Goal: Task Accomplishment & Management: Complete application form

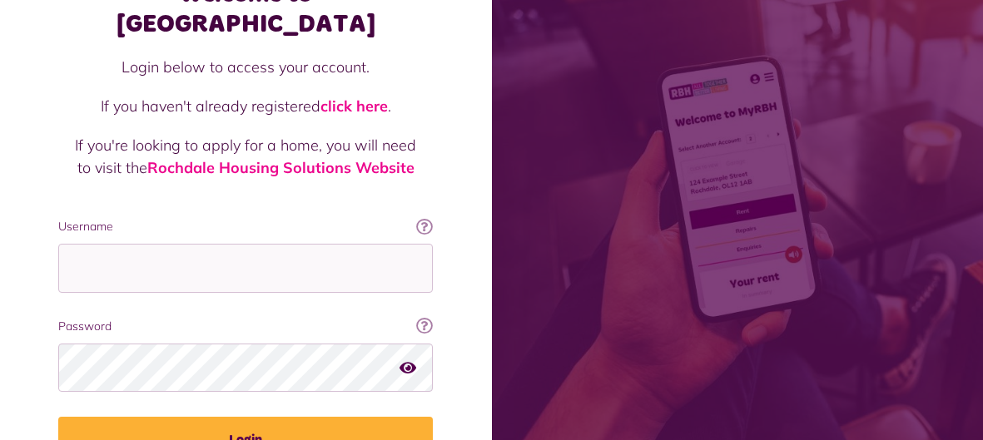
scroll to position [156, 0]
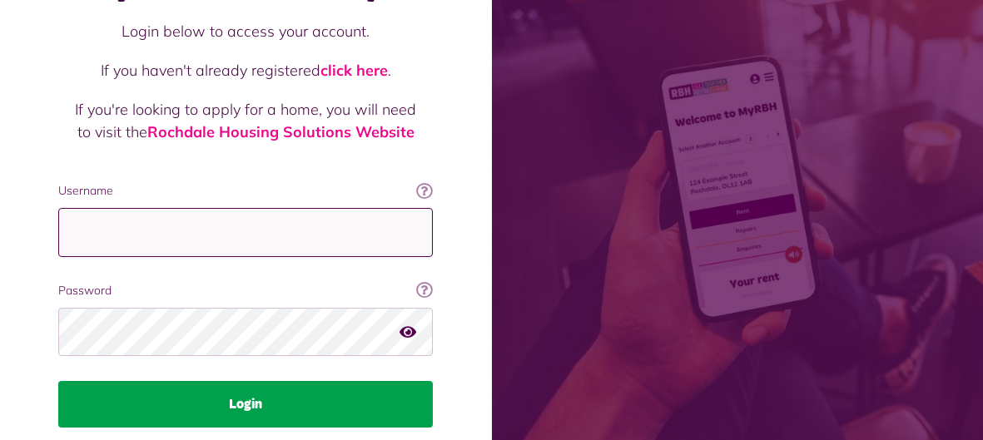
type input "**********"
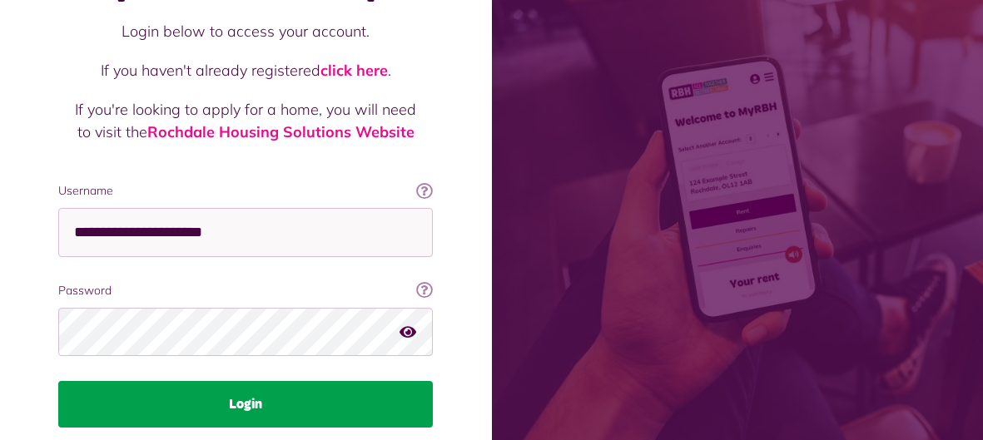
click at [234, 381] on button "Login" at bounding box center [245, 404] width 374 height 47
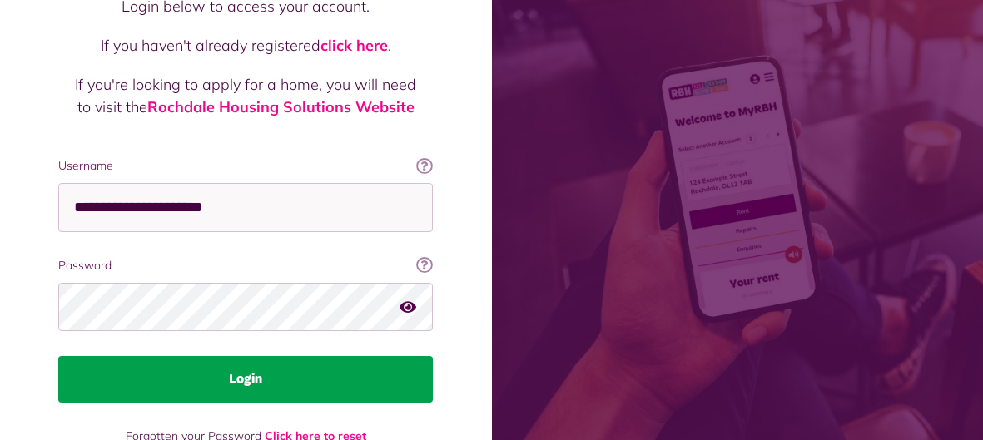
scroll to position [196, 0]
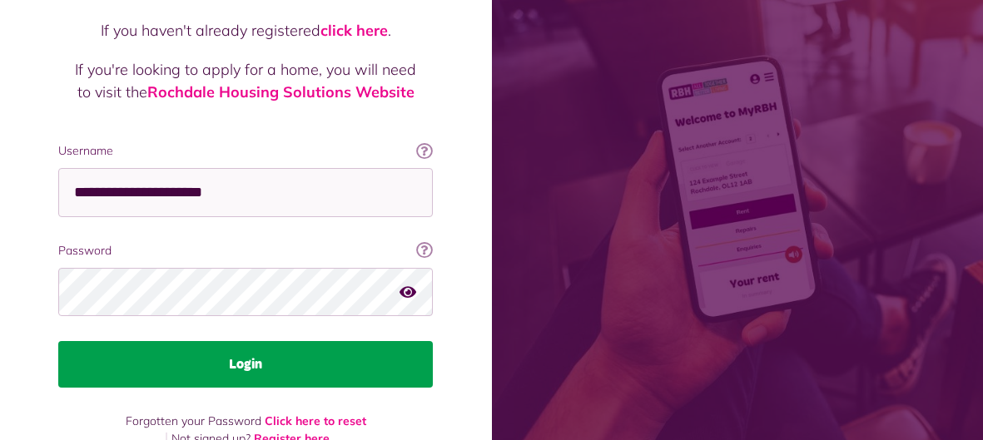
click at [257, 341] on button "Login" at bounding box center [245, 364] width 374 height 47
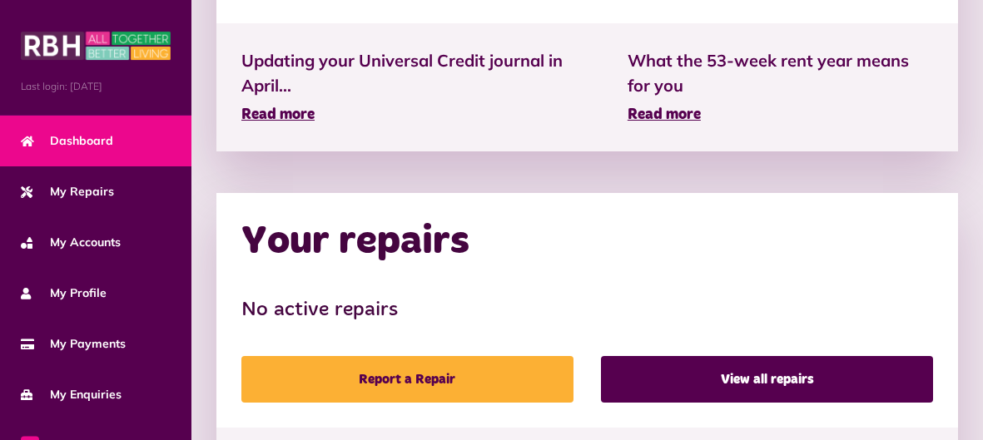
scroll to position [890, 0]
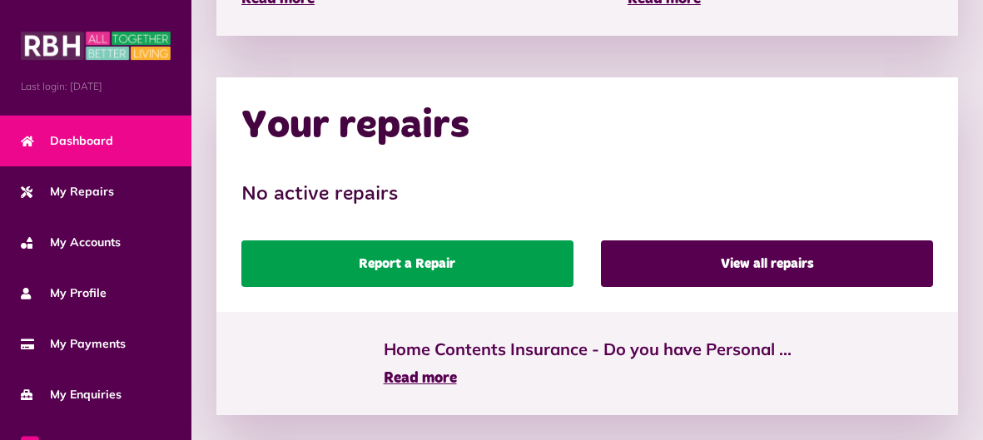
click at [405, 255] on link "Report a Repair" at bounding box center [407, 263] width 332 height 47
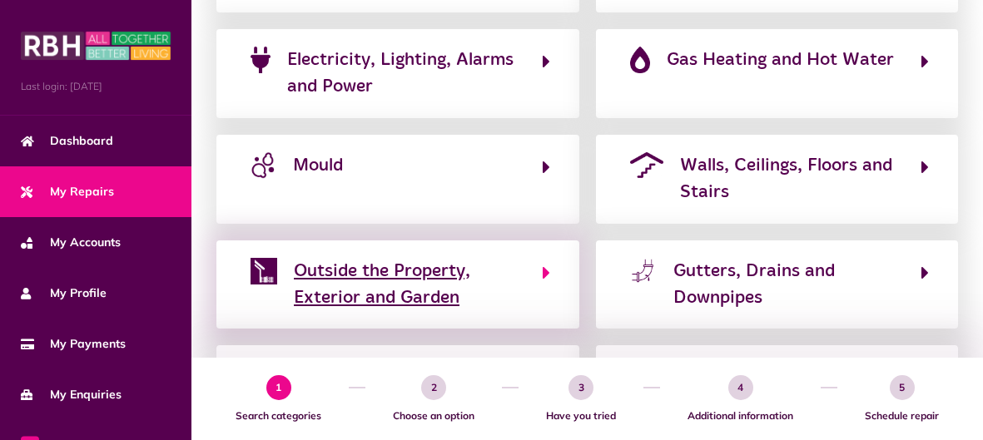
scroll to position [437, 0]
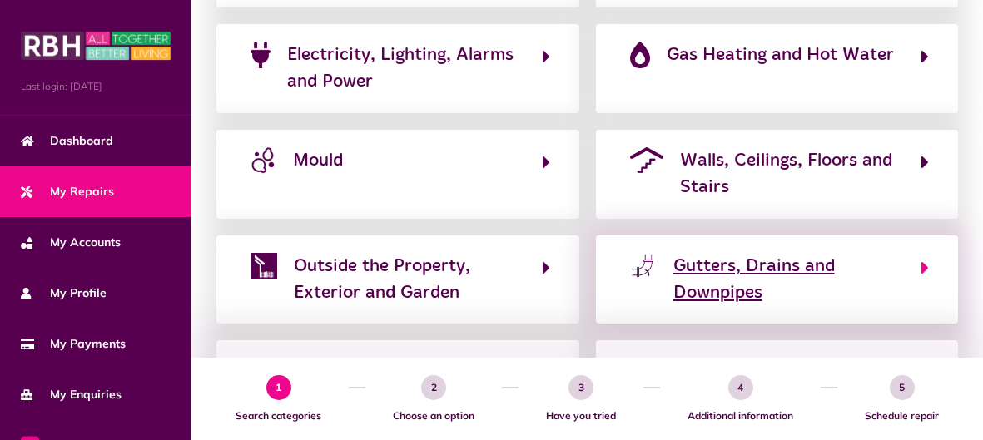
click at [711, 288] on span "Gutters, Drains and Downpipes" at bounding box center [788, 280] width 231 height 54
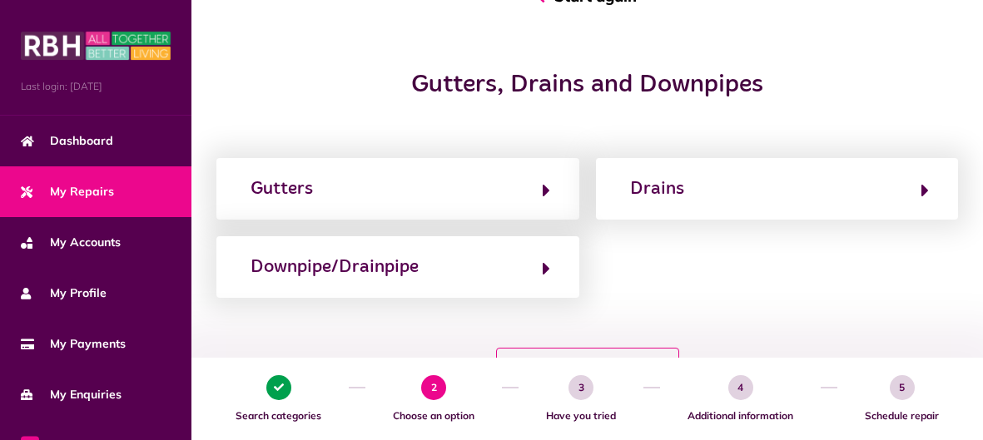
scroll to position [178, 0]
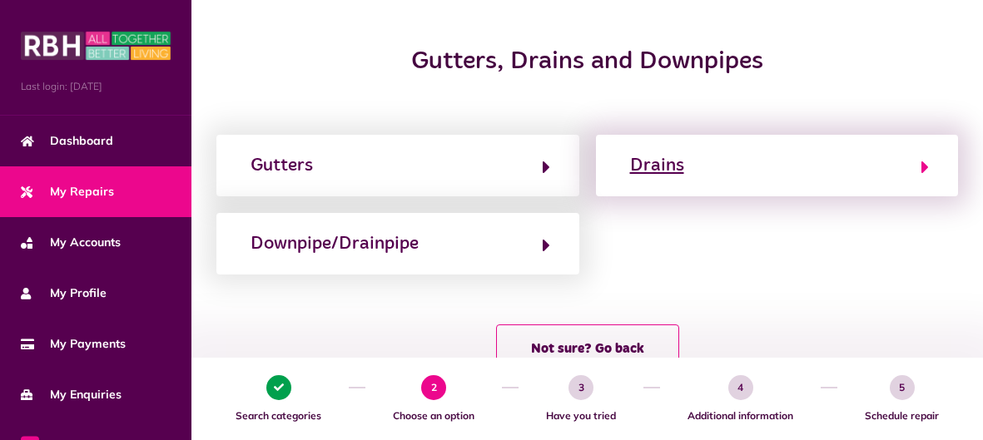
click at [839, 163] on button "Drains" at bounding box center [777, 165] width 305 height 28
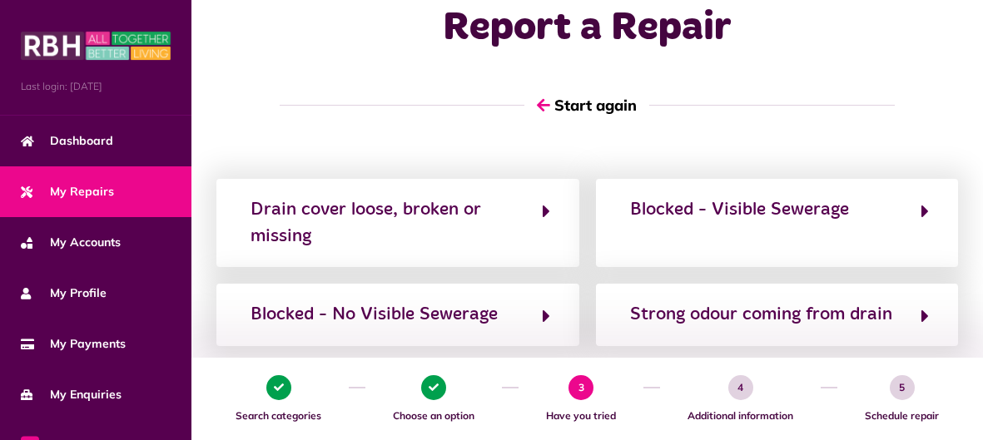
scroll to position [50, 0]
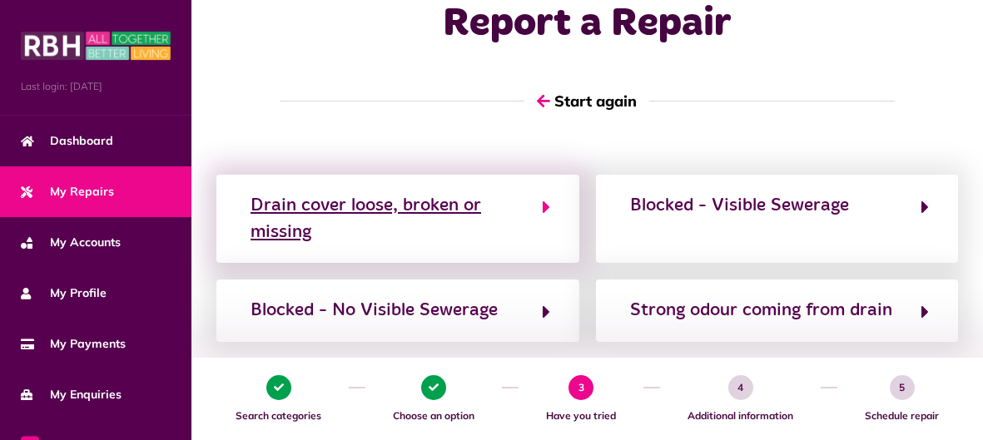
click at [358, 215] on div "Drain cover loose, broken or missing" at bounding box center [387, 219] width 275 height 54
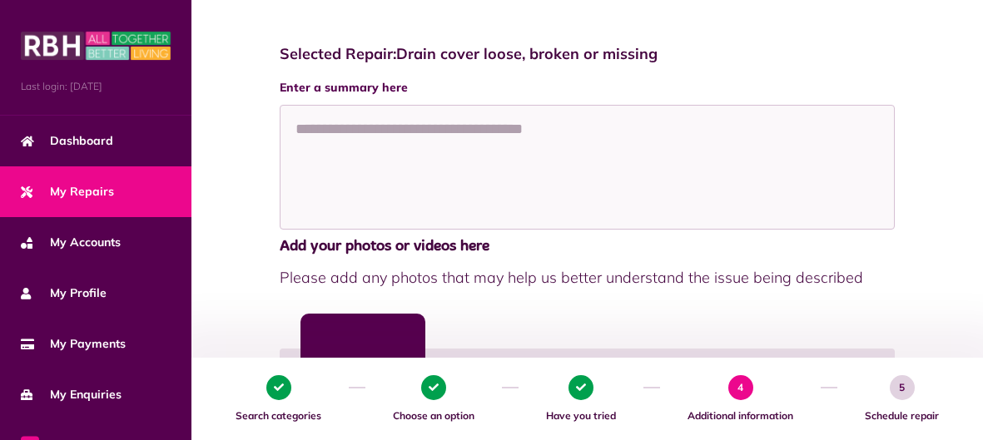
scroll to position [203, 0]
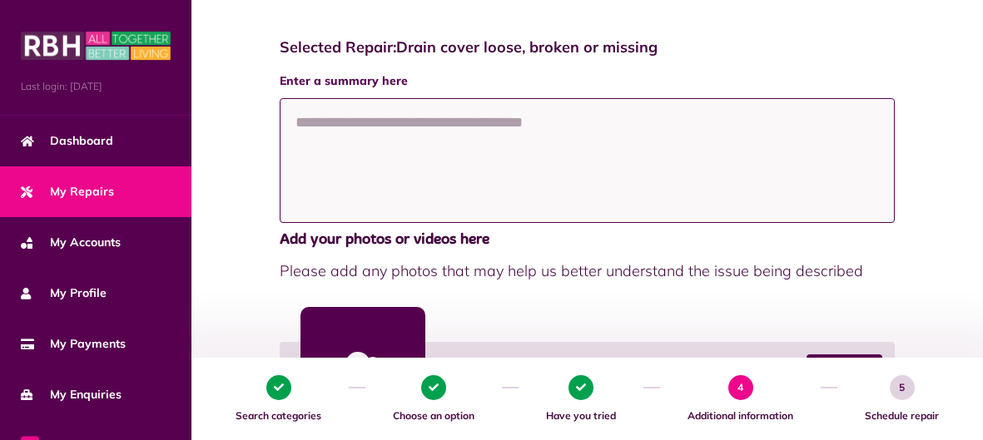
click at [377, 136] on textarea at bounding box center [587, 160] width 615 height 125
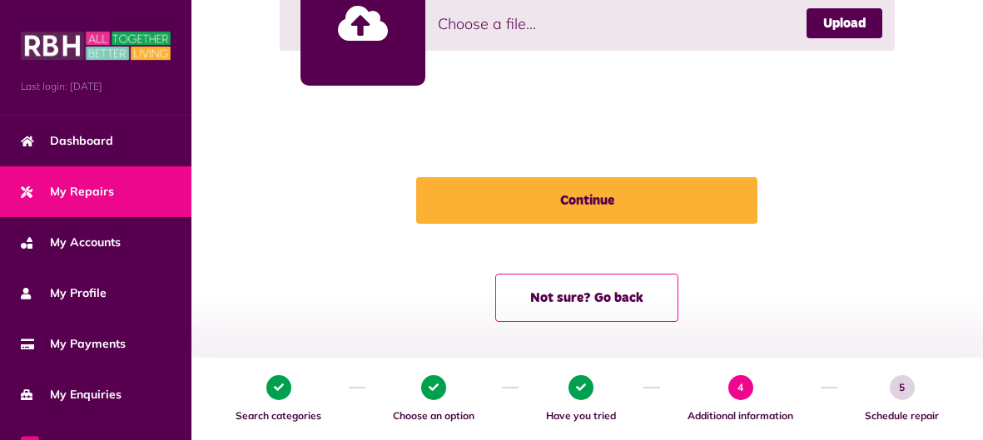
scroll to position [552, 0]
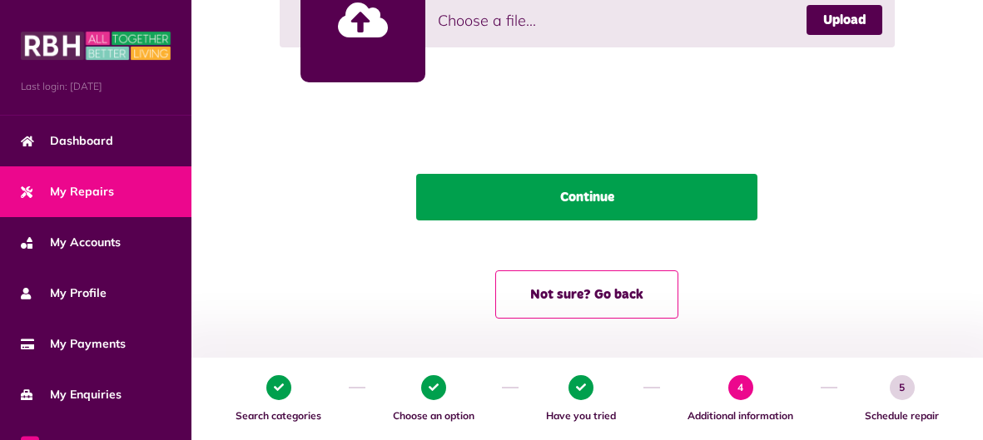
type textarea "**********"
click at [566, 216] on button "Continue" at bounding box center [586, 197] width 341 height 47
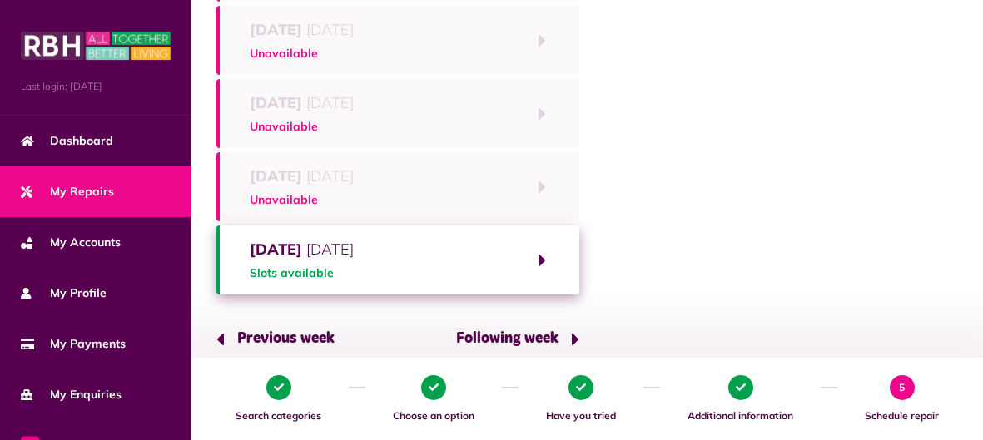
scroll to position [285, 0]
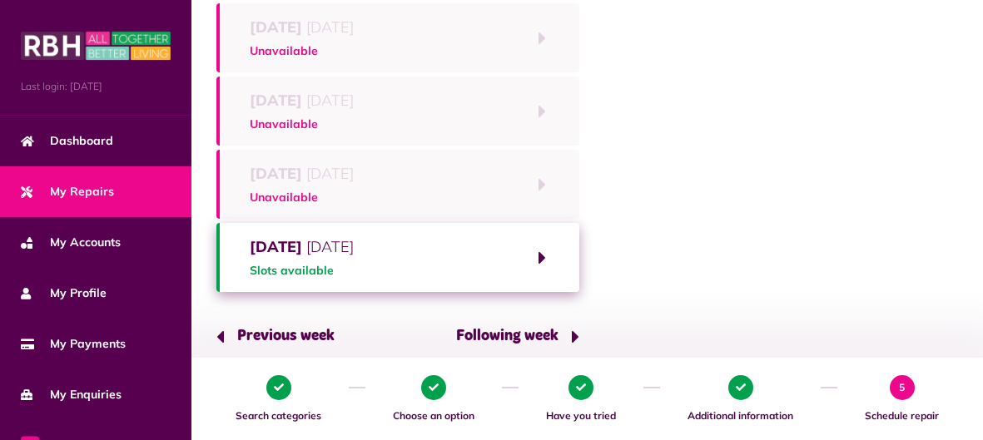
click at [307, 264] on span "Slots available" at bounding box center [302, 270] width 104 height 17
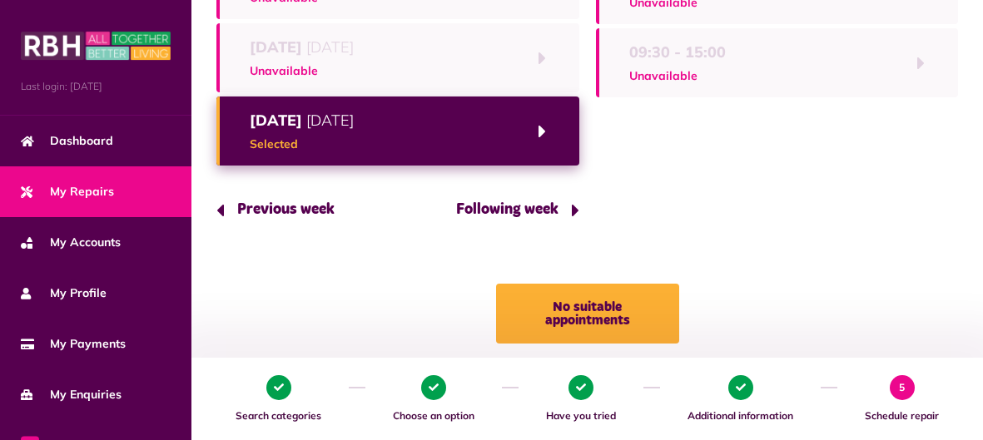
scroll to position [437, 0]
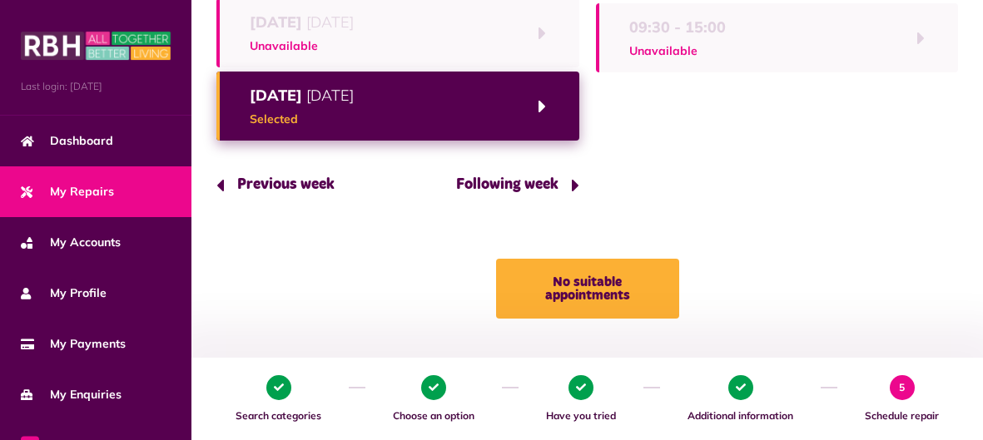
click at [523, 177] on button "Following week" at bounding box center [511, 184] width 136 height 47
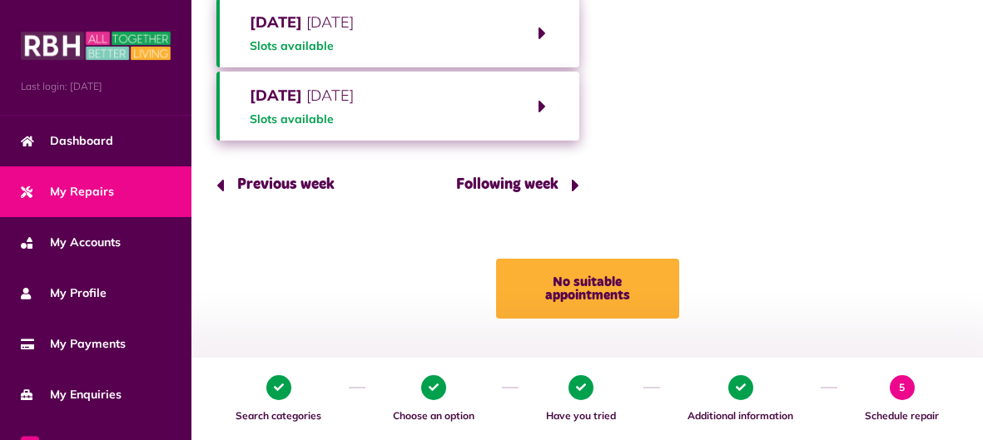
click at [260, 178] on button "Previous week" at bounding box center [281, 184] width 131 height 47
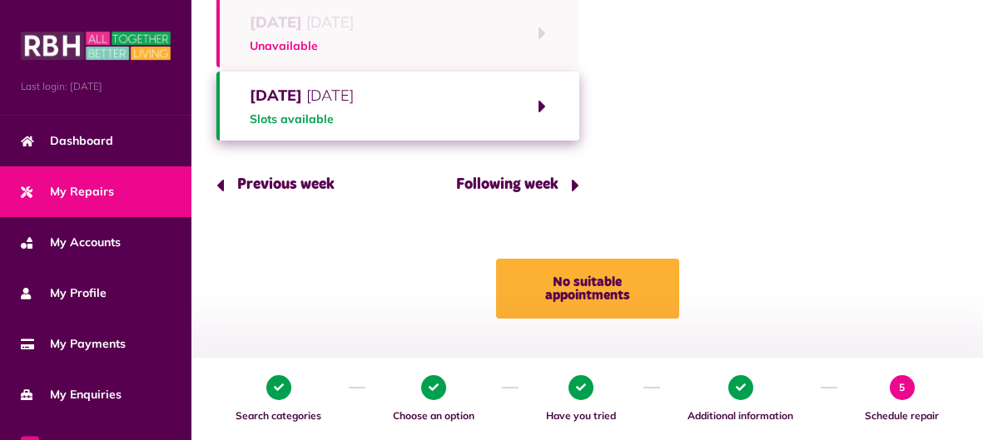
click at [339, 94] on span "Friday 29th August 2025" at bounding box center [302, 95] width 104 height 22
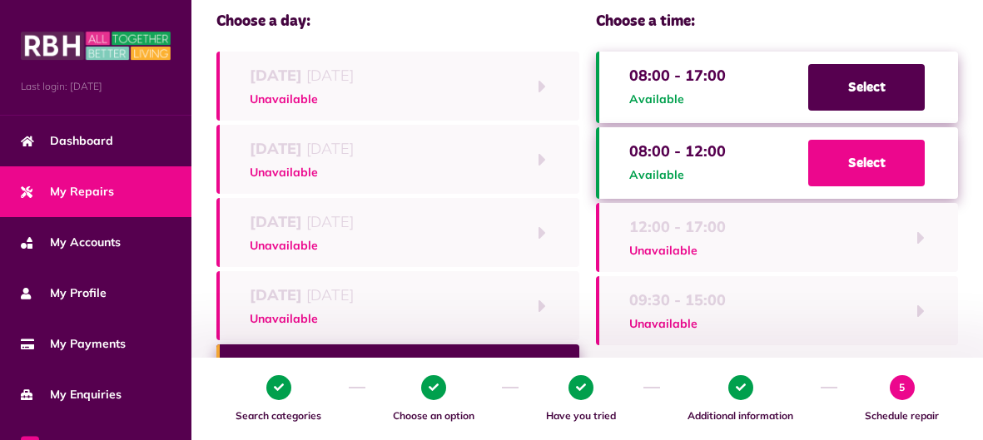
scroll to position [127, 0]
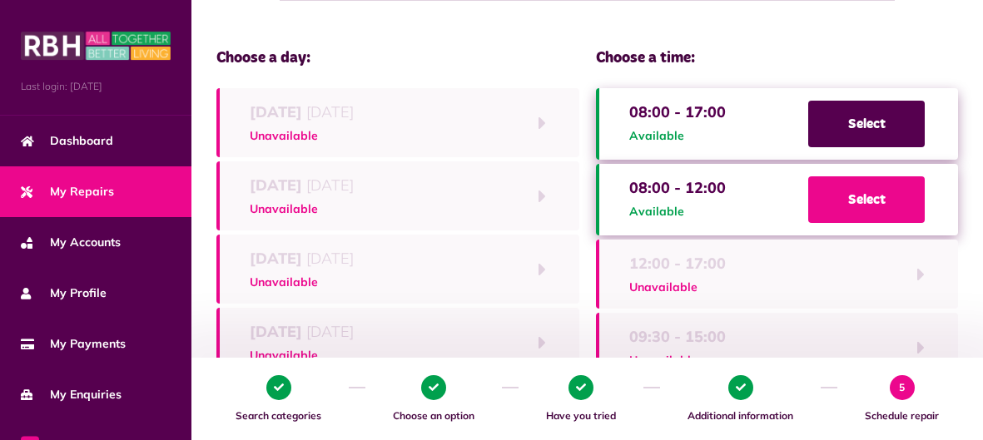
click at [859, 204] on span "Select" at bounding box center [866, 199] width 116 height 47
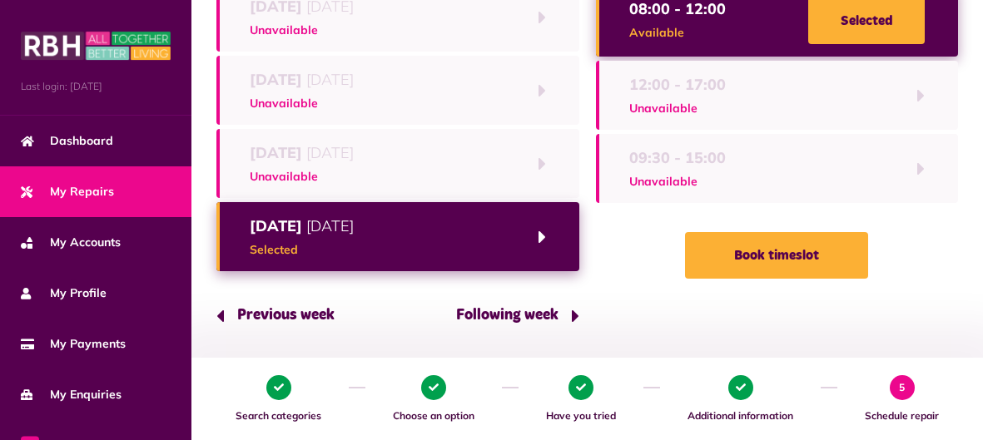
scroll to position [307, 0]
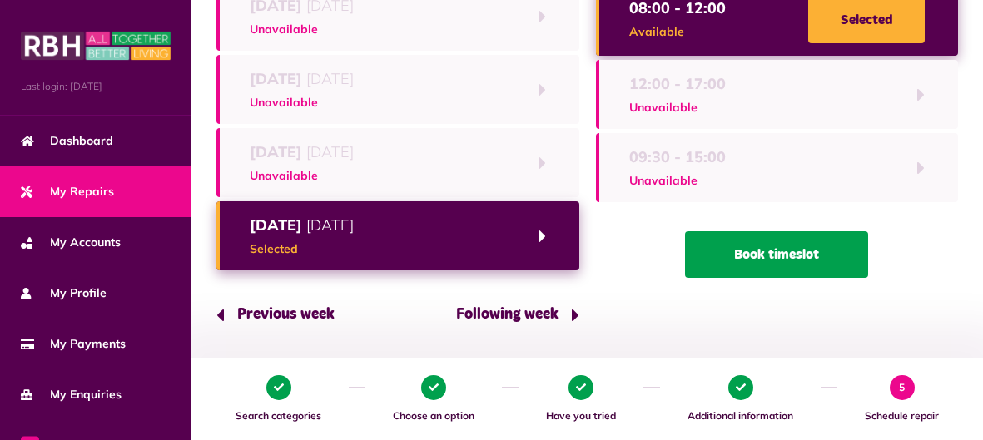
click at [796, 255] on button "Book timeslot" at bounding box center [776, 254] width 183 height 47
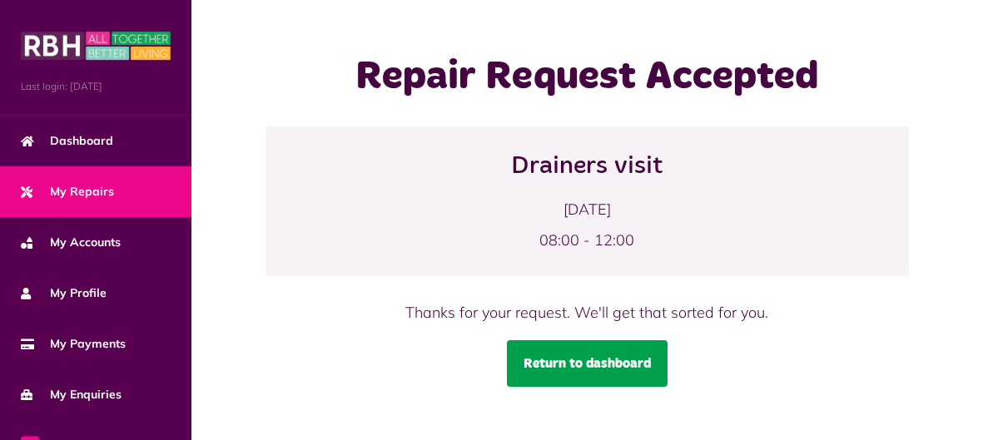
click at [602, 356] on link "Return to dashboard" at bounding box center [587, 363] width 161 height 47
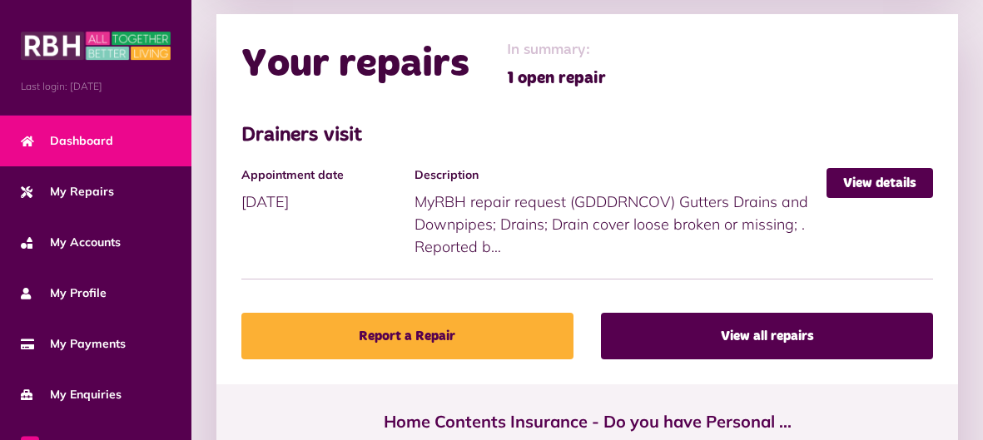
scroll to position [973, 0]
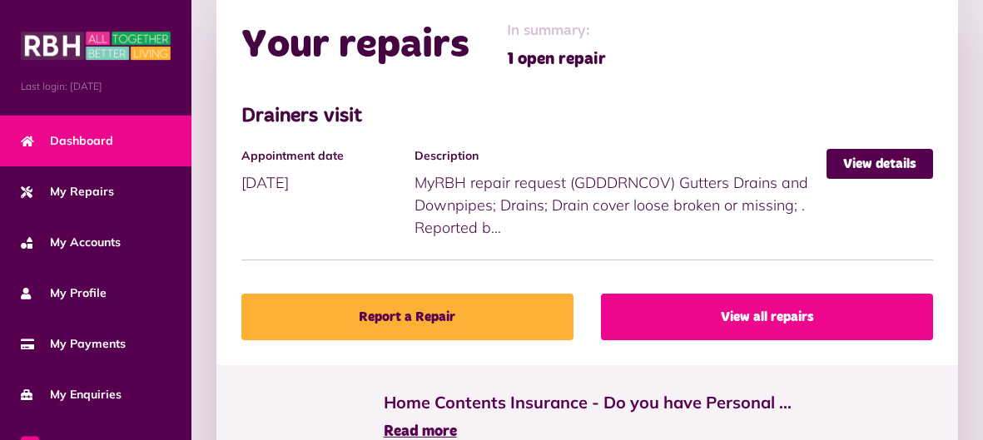
click at [681, 324] on link "View all repairs" at bounding box center [767, 317] width 332 height 47
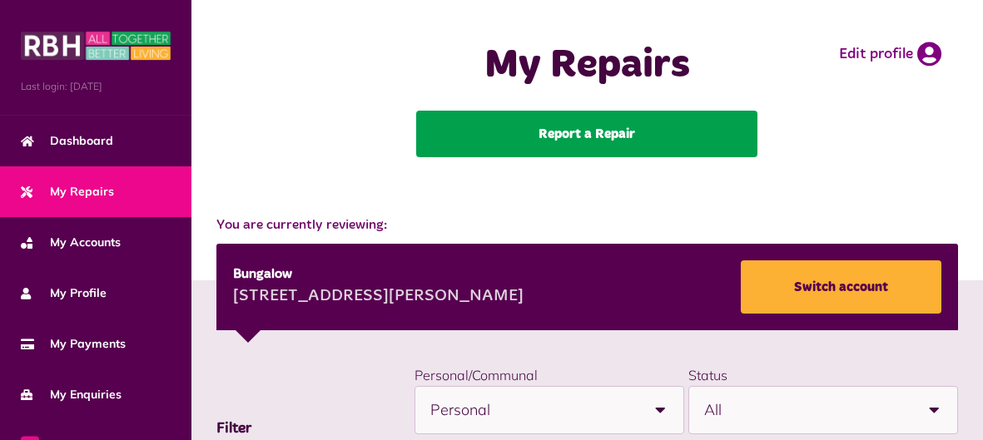
click at [569, 138] on link "Report a Repair" at bounding box center [586, 134] width 341 height 47
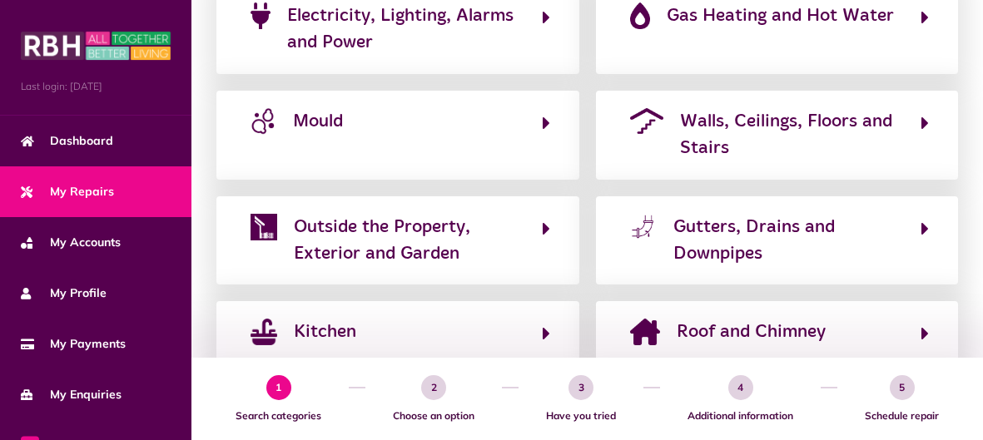
scroll to position [489, 0]
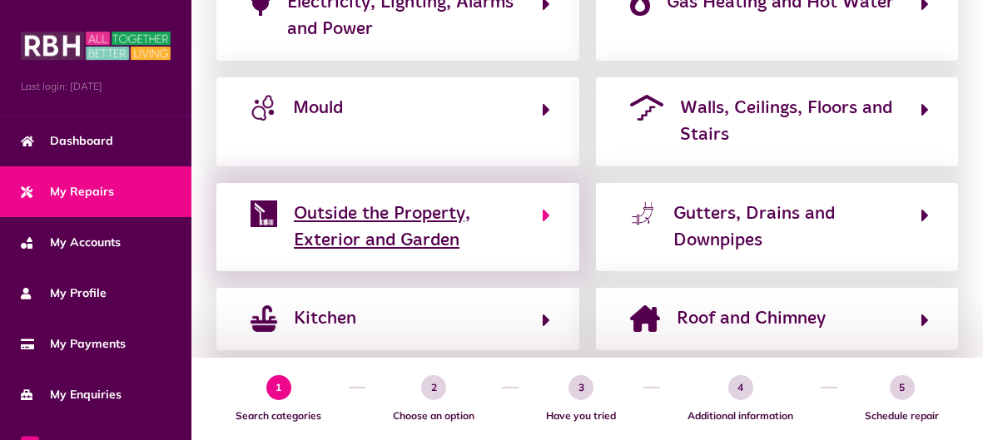
click at [404, 218] on span "Outside the Property, Exterior and Garden" at bounding box center [409, 228] width 231 height 54
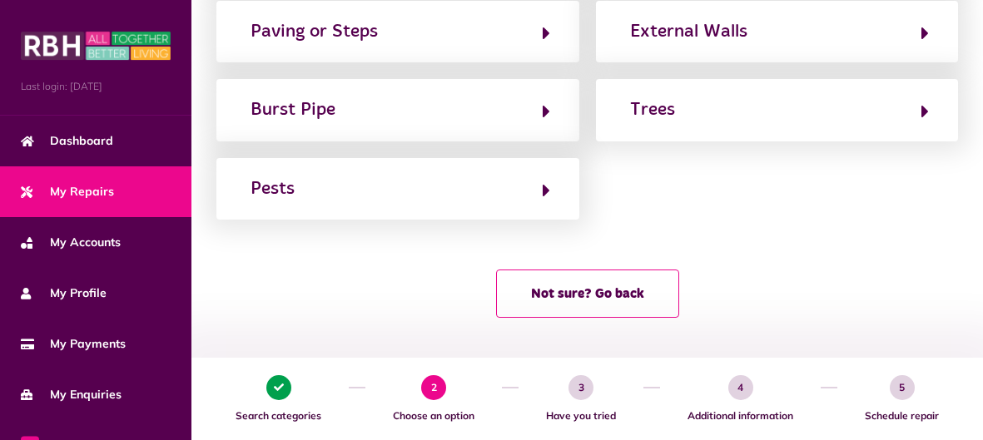
scroll to position [391, 0]
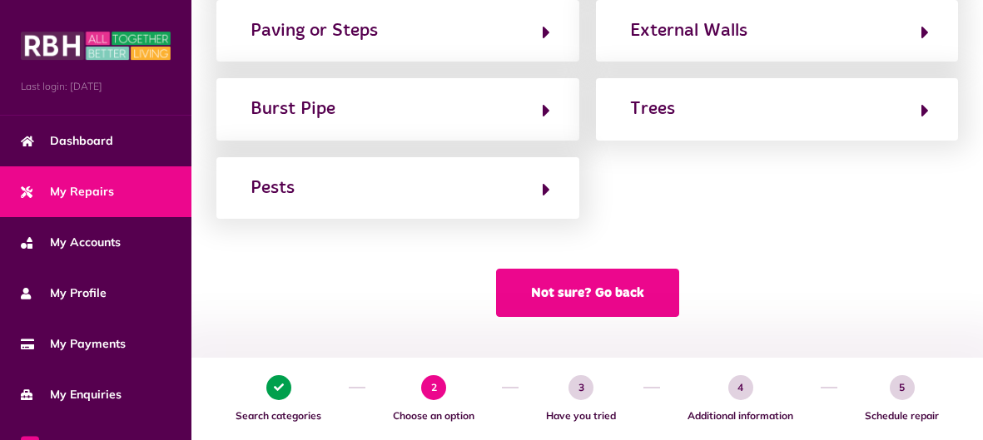
click at [604, 300] on button "Not sure? Go back" at bounding box center [587, 293] width 183 height 48
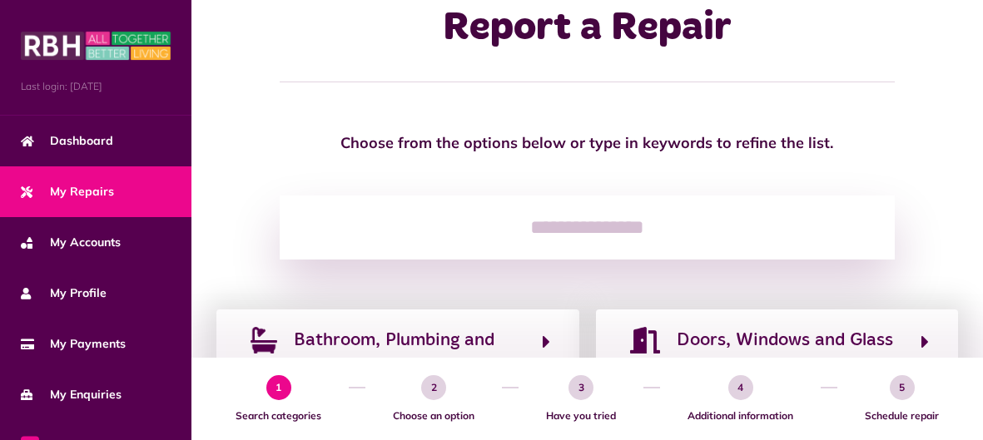
scroll to position [0, 0]
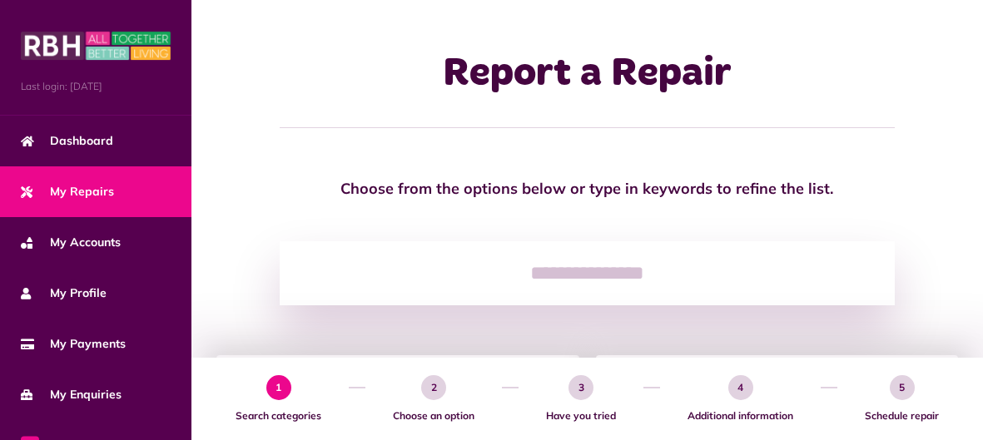
click at [565, 277] on input "search" at bounding box center [587, 273] width 615 height 65
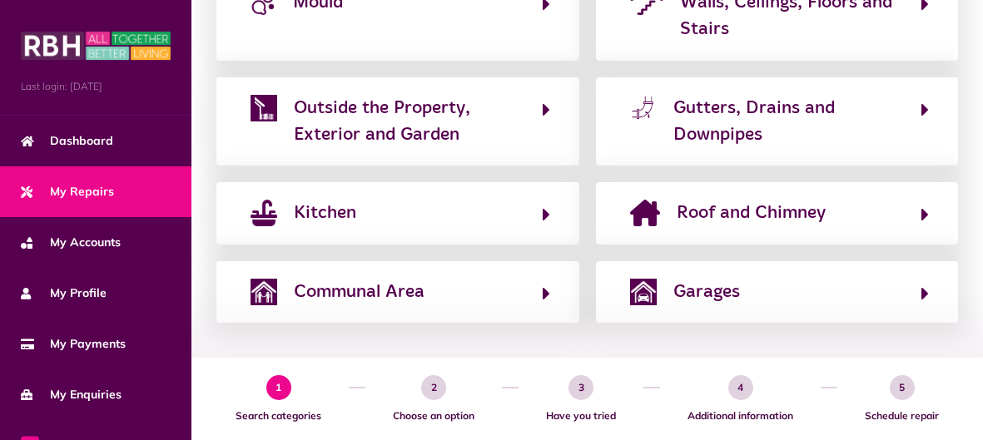
scroll to position [602, 0]
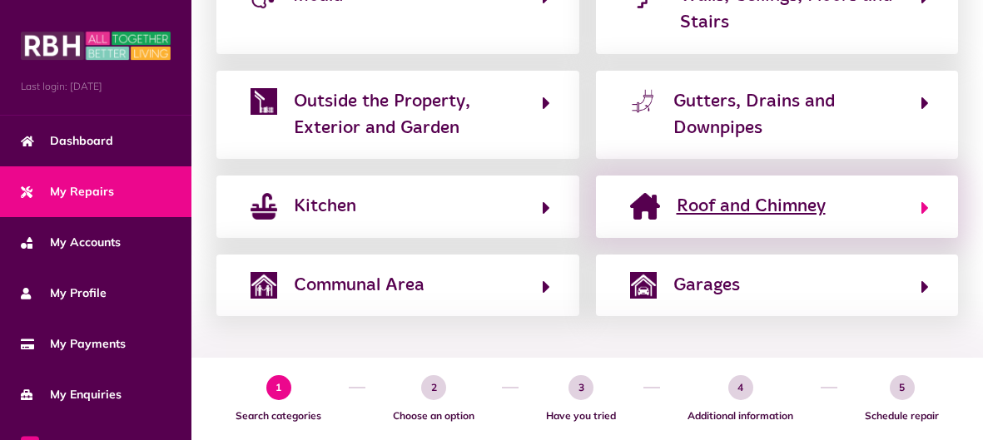
click at [724, 201] on span "Roof and Chimney" at bounding box center [750, 206] width 149 height 27
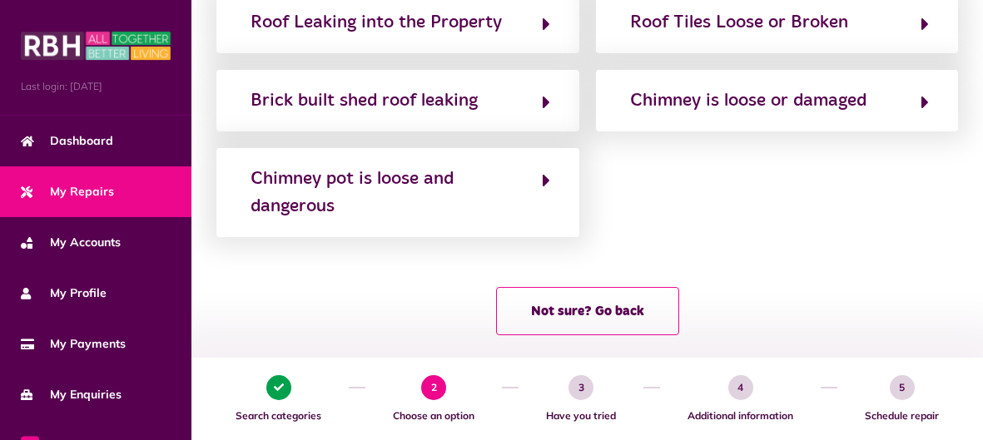
scroll to position [339, 0]
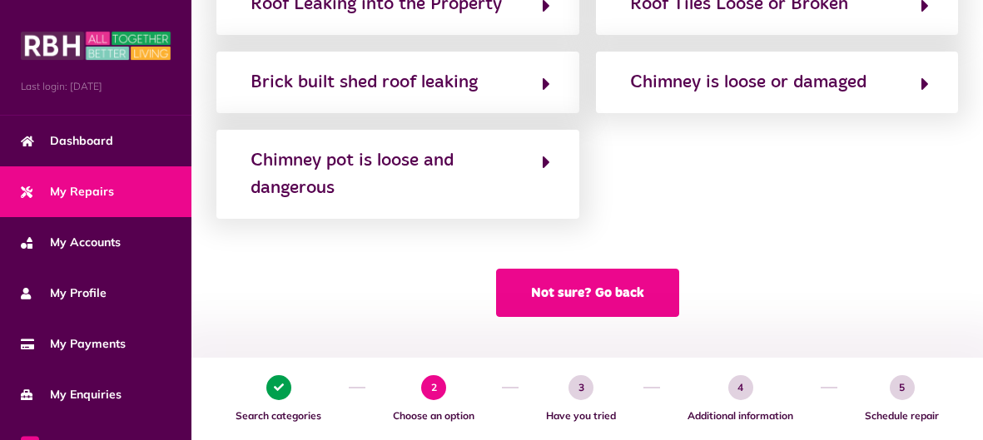
click at [629, 272] on button "Not sure? Go back" at bounding box center [587, 293] width 183 height 48
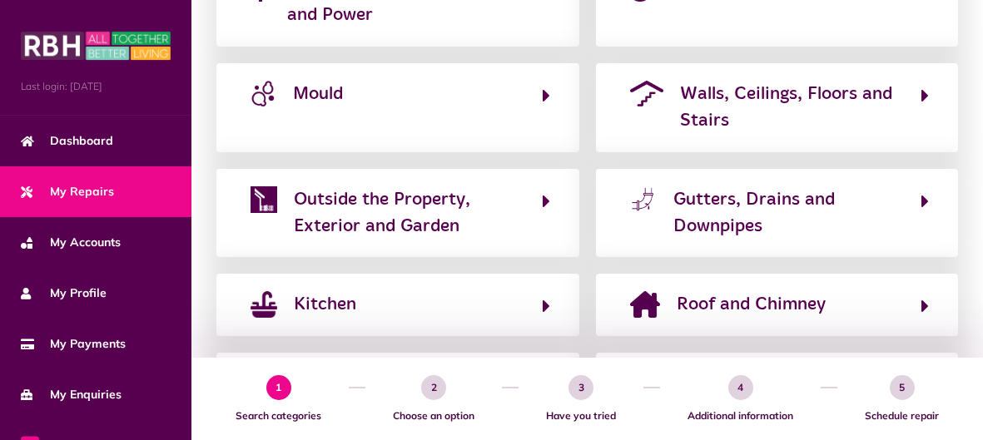
scroll to position [513, 0]
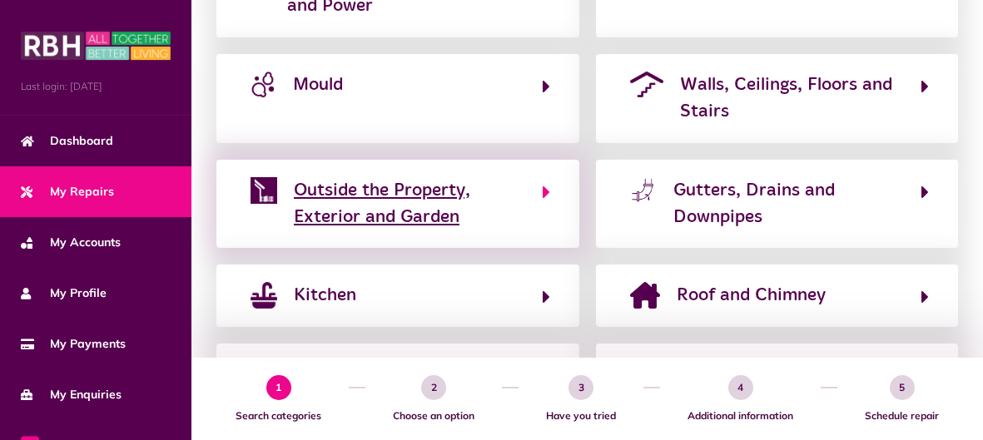
click at [293, 215] on button "Outside the Property, Exterior and Garden" at bounding box center [397, 204] width 305 height 56
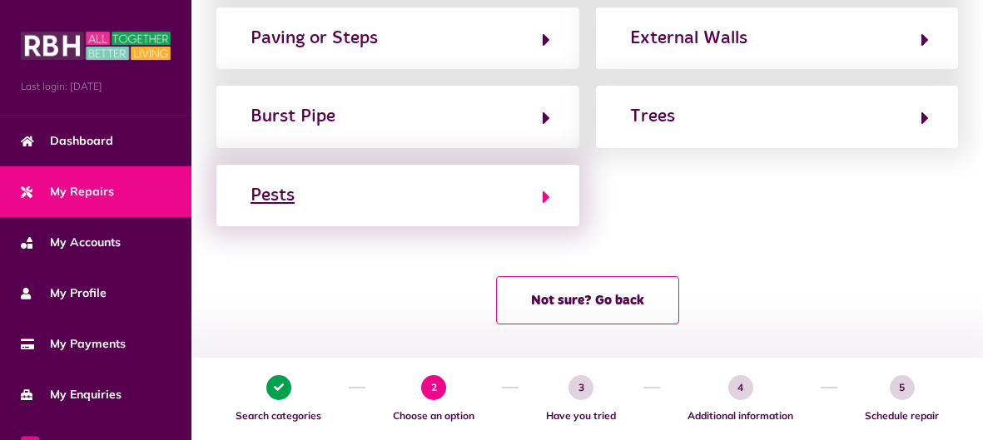
scroll to position [391, 0]
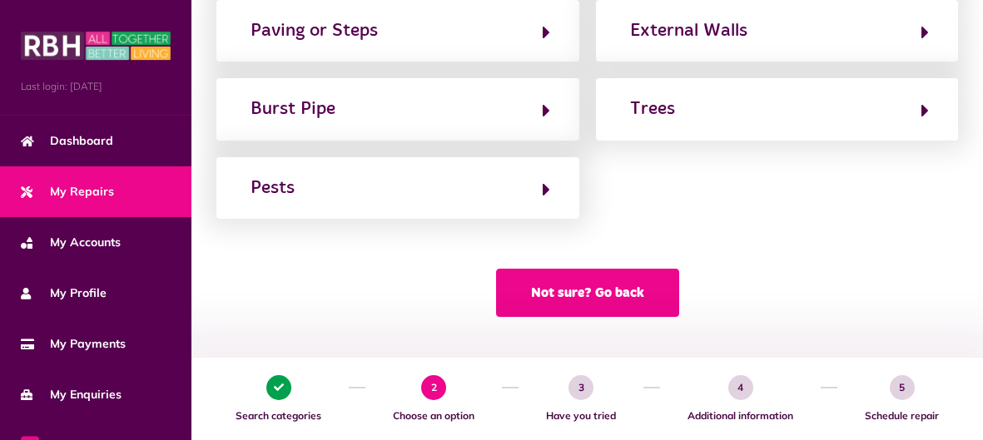
click at [590, 282] on button "Not sure? Go back" at bounding box center [587, 293] width 183 height 48
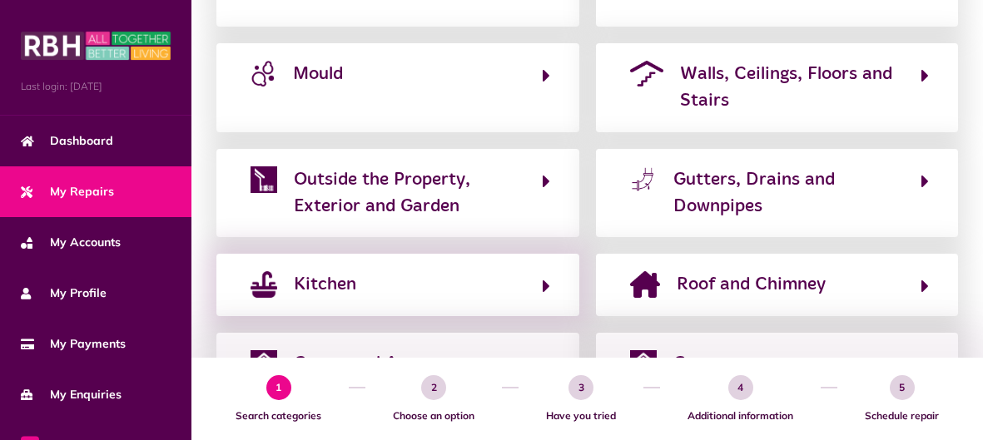
scroll to position [602, 0]
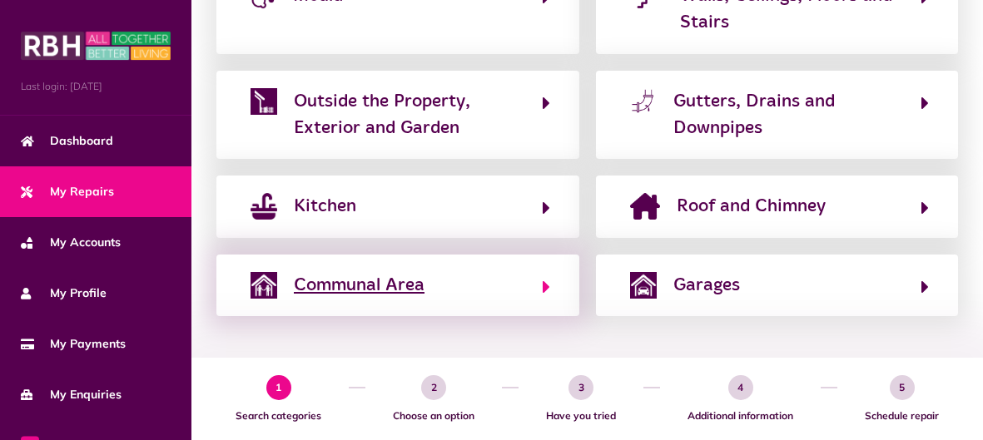
click at [404, 285] on span "Communal Area" at bounding box center [359, 285] width 131 height 27
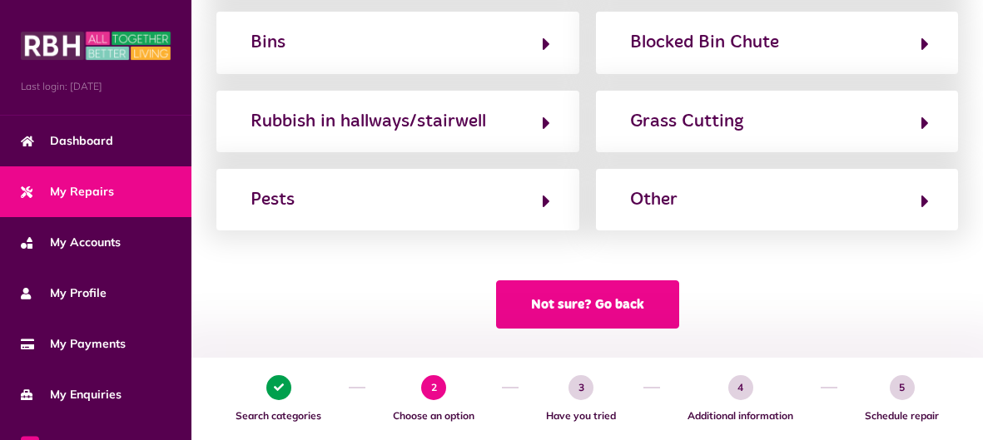
scroll to position [627, 0]
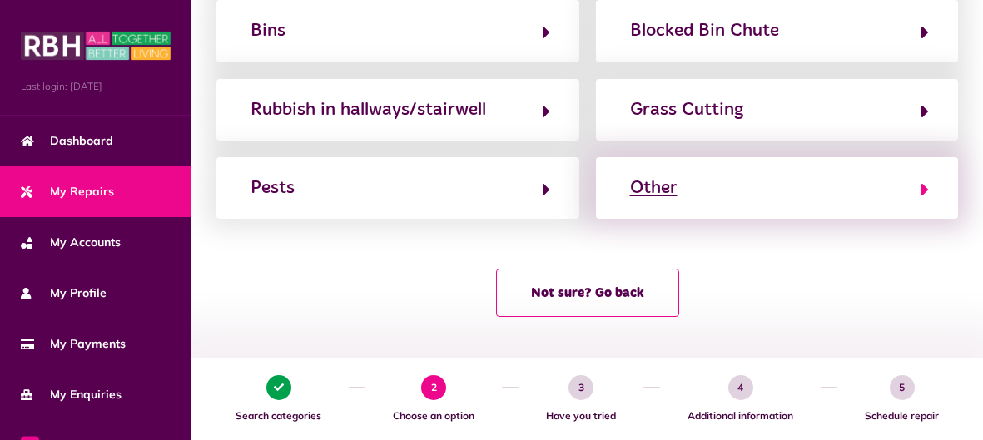
click at [709, 182] on button "Other" at bounding box center [777, 188] width 305 height 28
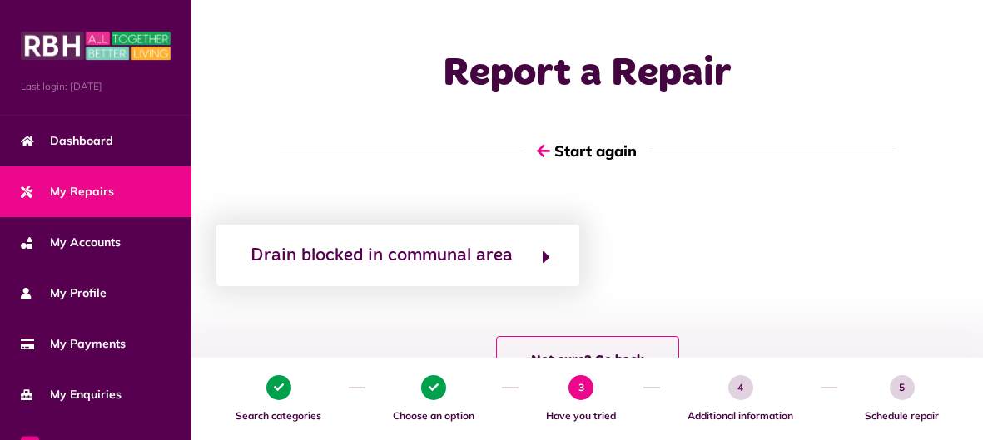
click at [723, 250] on div "Drain blocked in communal area" at bounding box center [587, 256] width 758 height 62
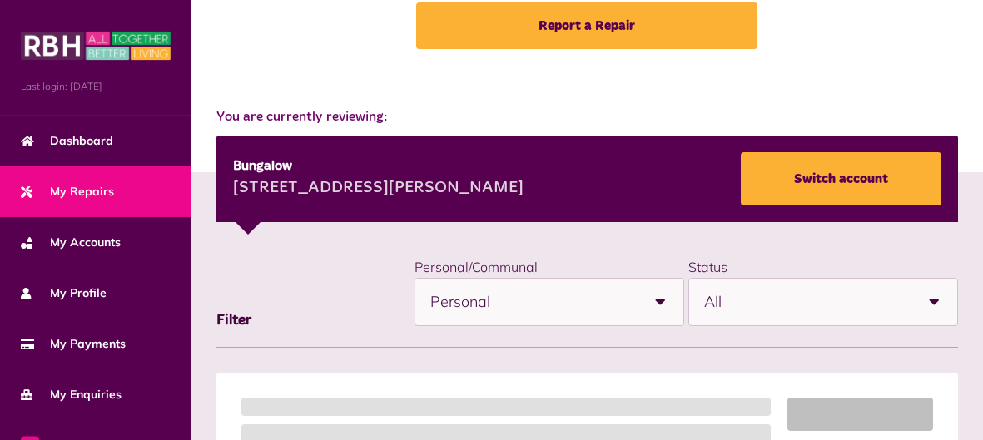
scroll to position [132, 0]
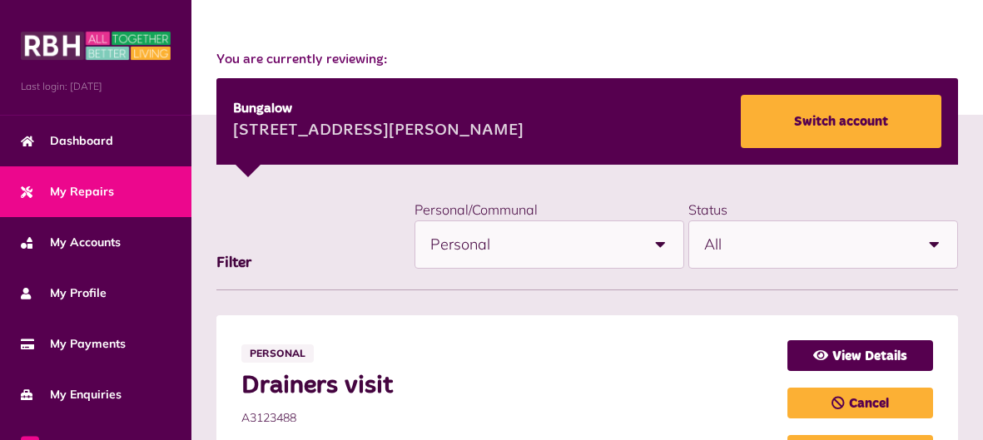
scroll to position [144, 0]
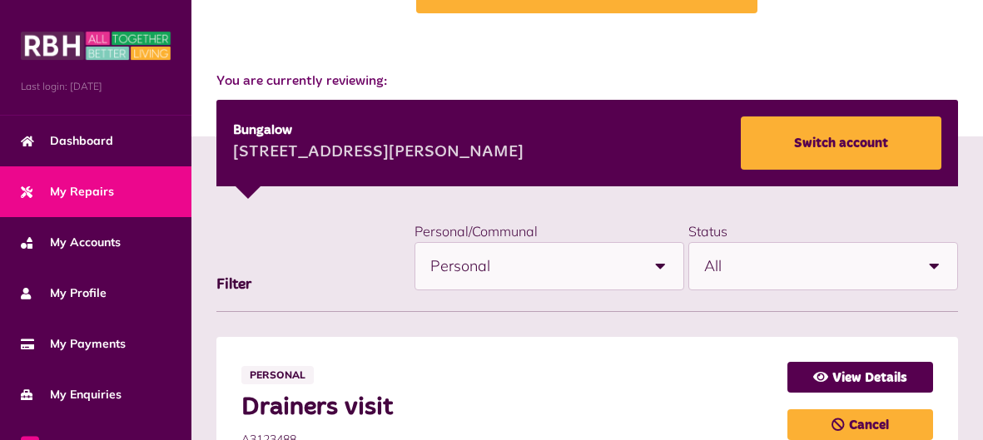
click at [936, 268] on b at bounding box center [933, 266] width 47 height 47
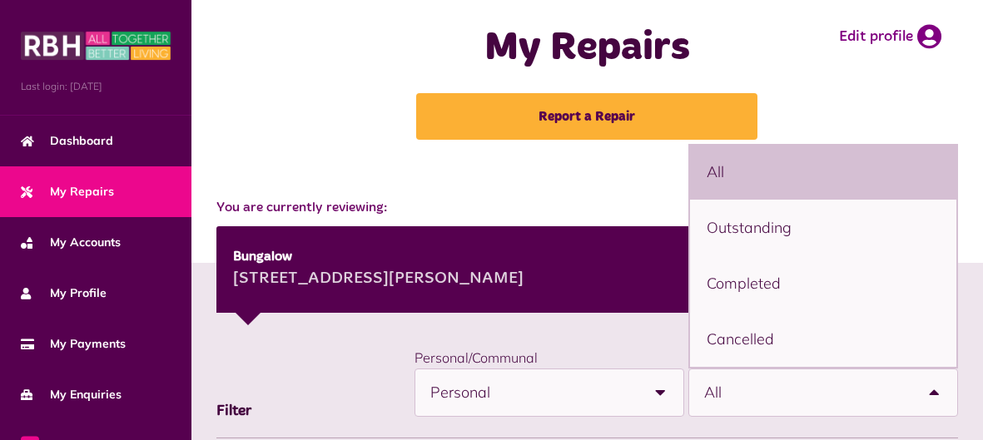
scroll to position [0, 0]
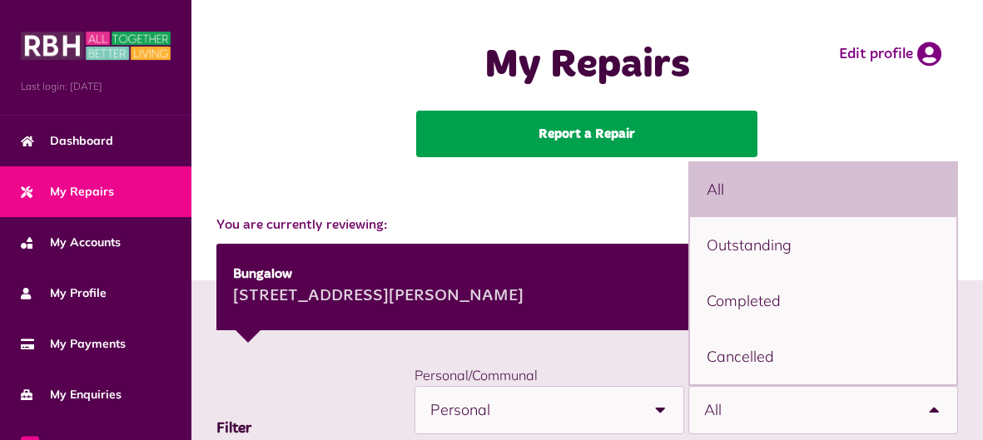
click at [491, 135] on link "Report a Repair" at bounding box center [586, 134] width 341 height 47
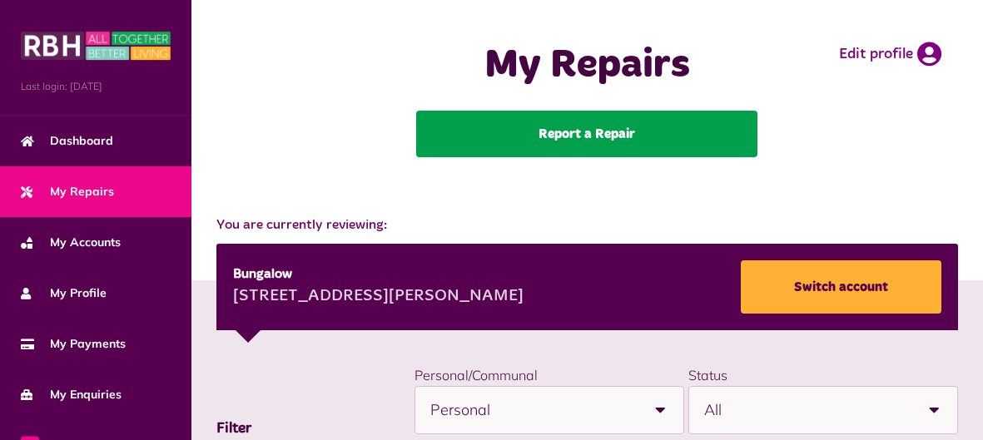
click at [573, 147] on link "Report a Repair" at bounding box center [586, 134] width 341 height 47
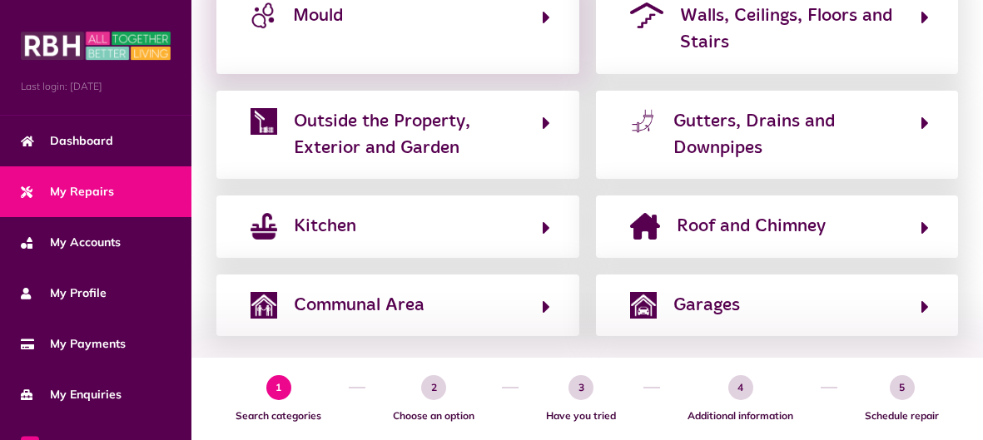
scroll to position [602, 0]
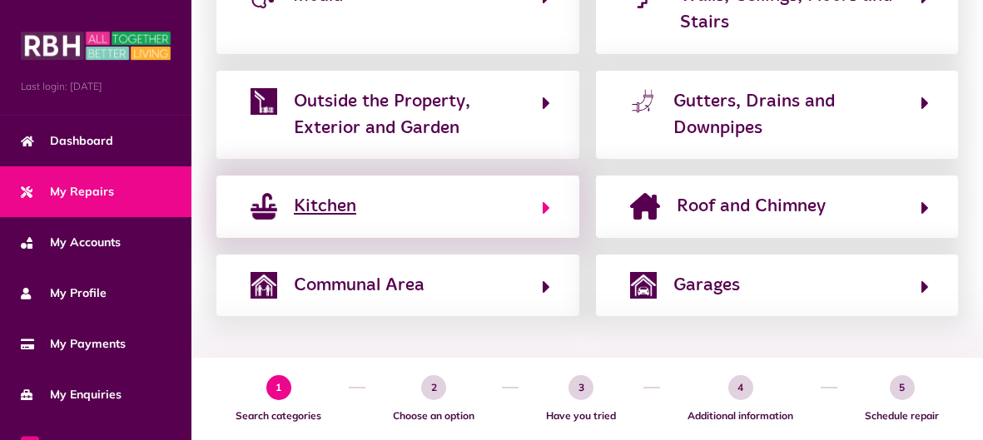
click at [462, 201] on button "Kitchen" at bounding box center [397, 206] width 305 height 28
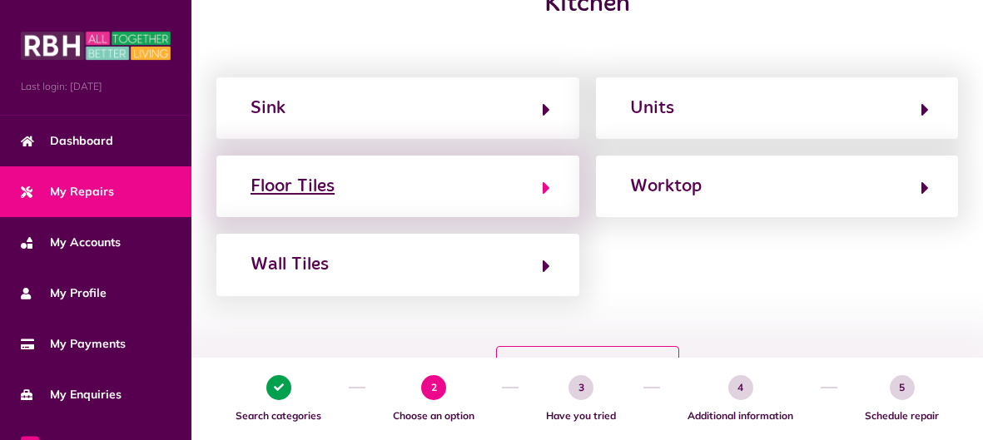
scroll to position [250, 0]
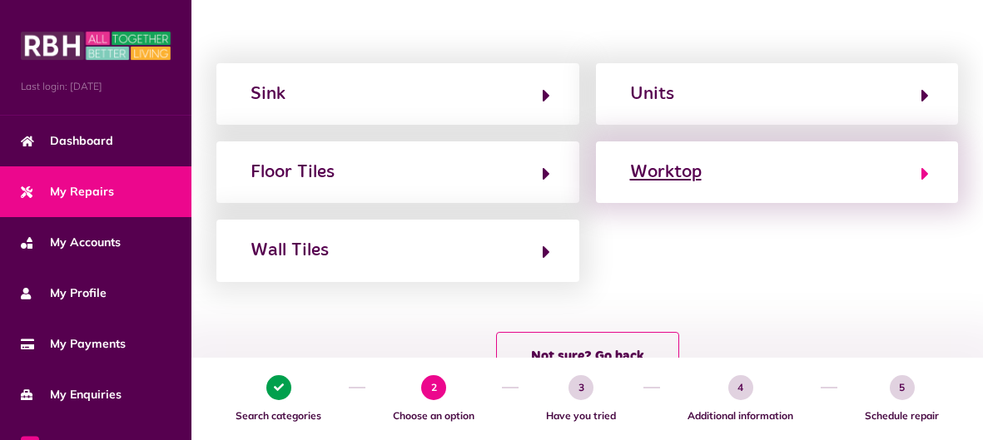
click at [691, 181] on div "Worktop" at bounding box center [666, 172] width 72 height 27
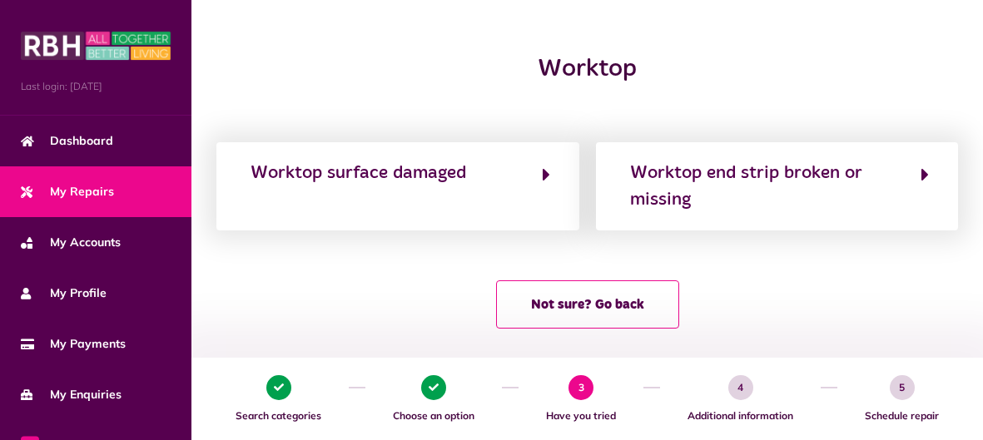
scroll to position [182, 0]
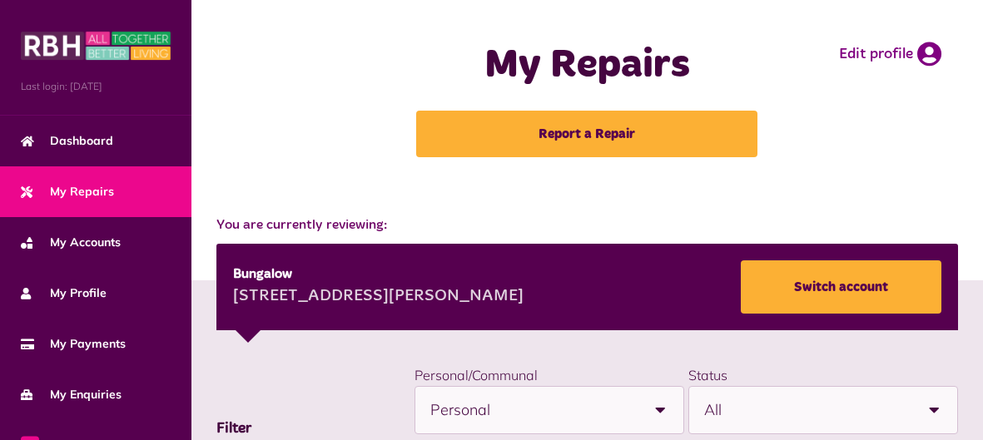
scroll to position [2, 0]
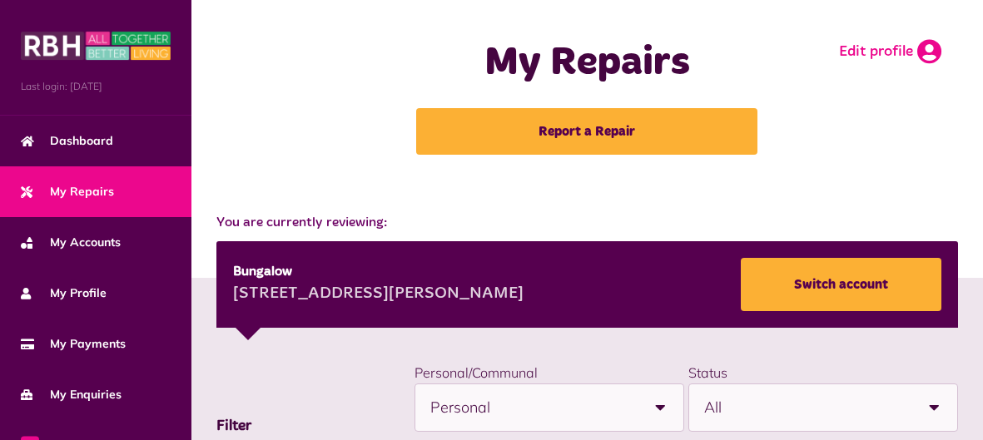
click at [894, 48] on link "Edit profile" at bounding box center [890, 51] width 102 height 25
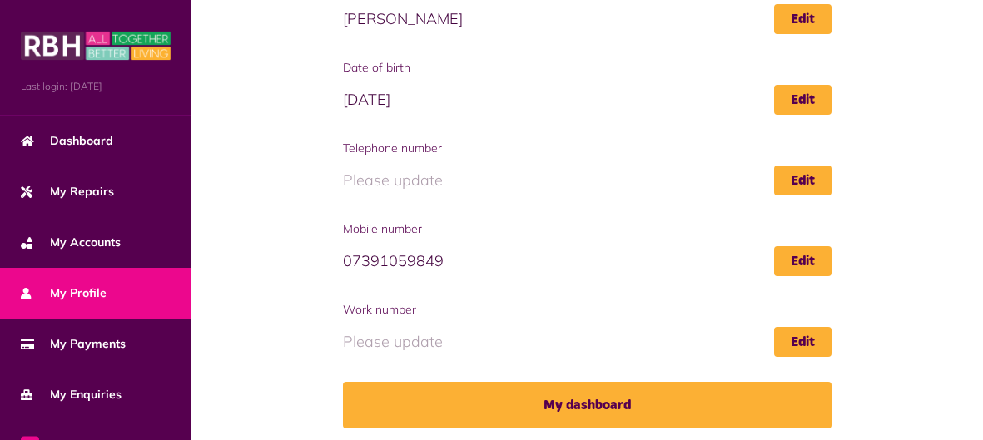
scroll to position [354, 0]
